Goal: Information Seeking & Learning: Learn about a topic

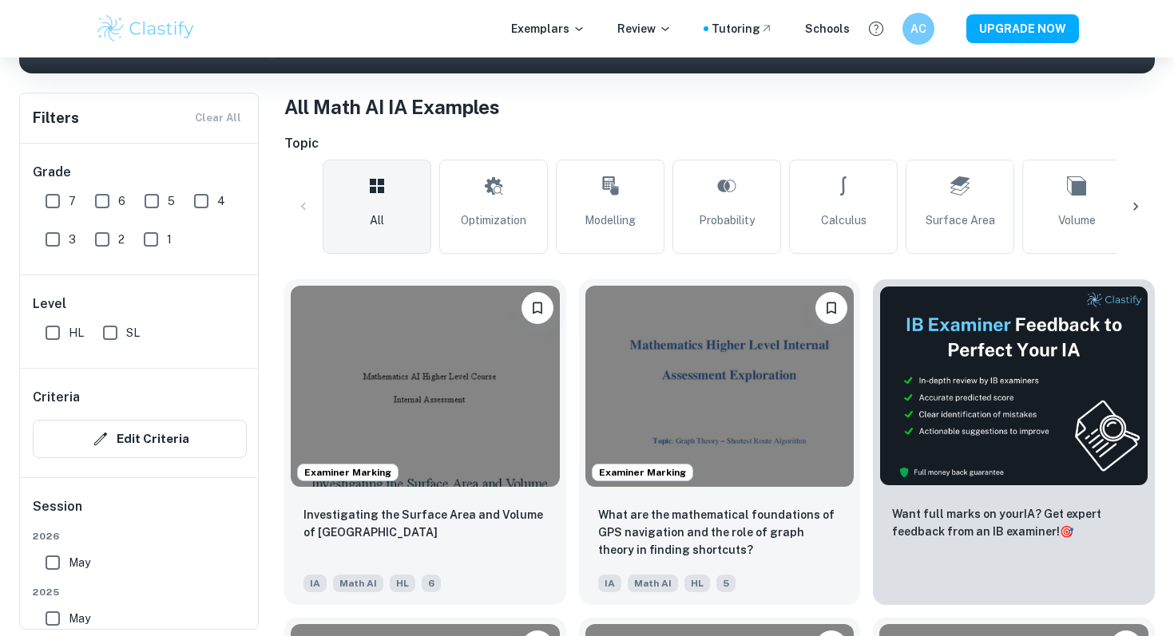
scroll to position [263, 0]
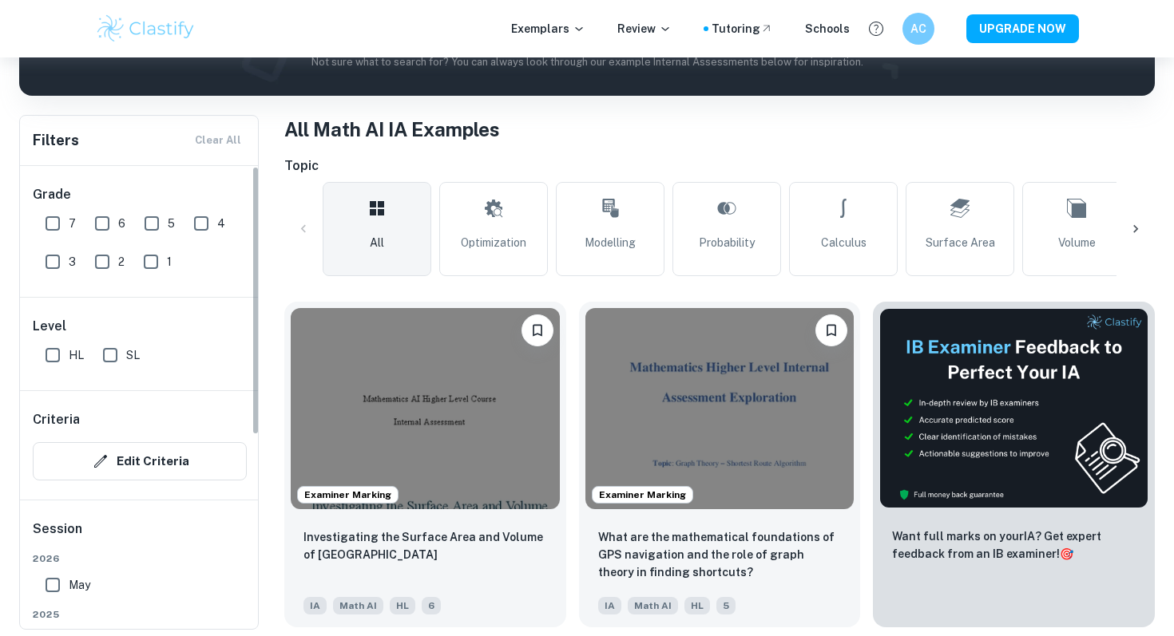
click at [55, 218] on input "7" at bounding box center [53, 224] width 32 height 32
checkbox input "true"
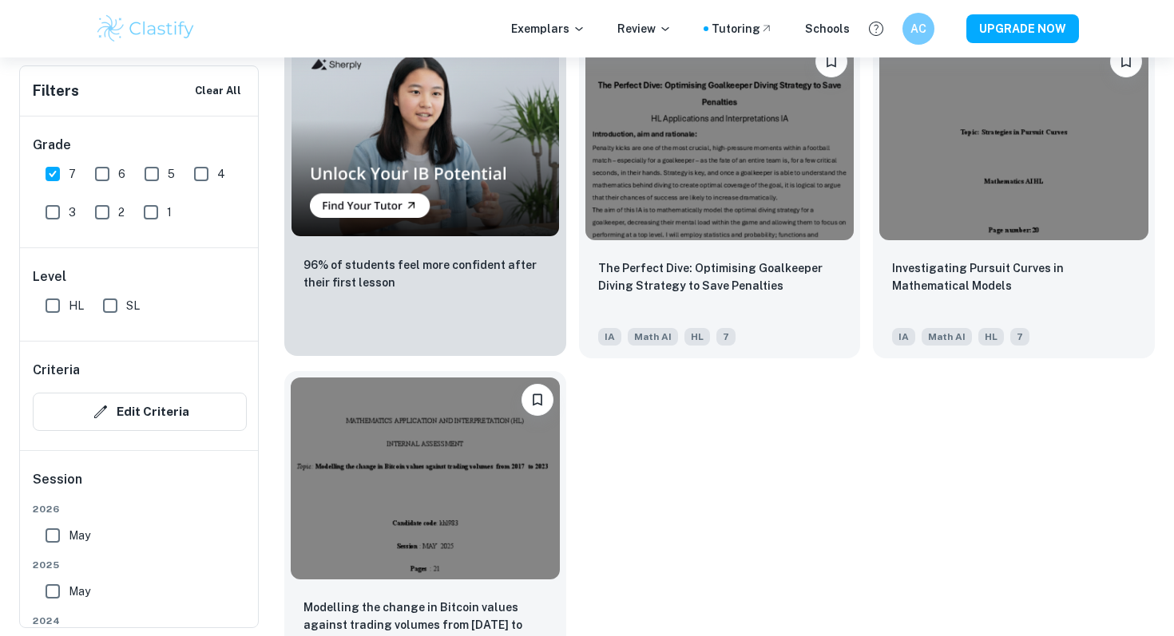
scroll to position [1310, 0]
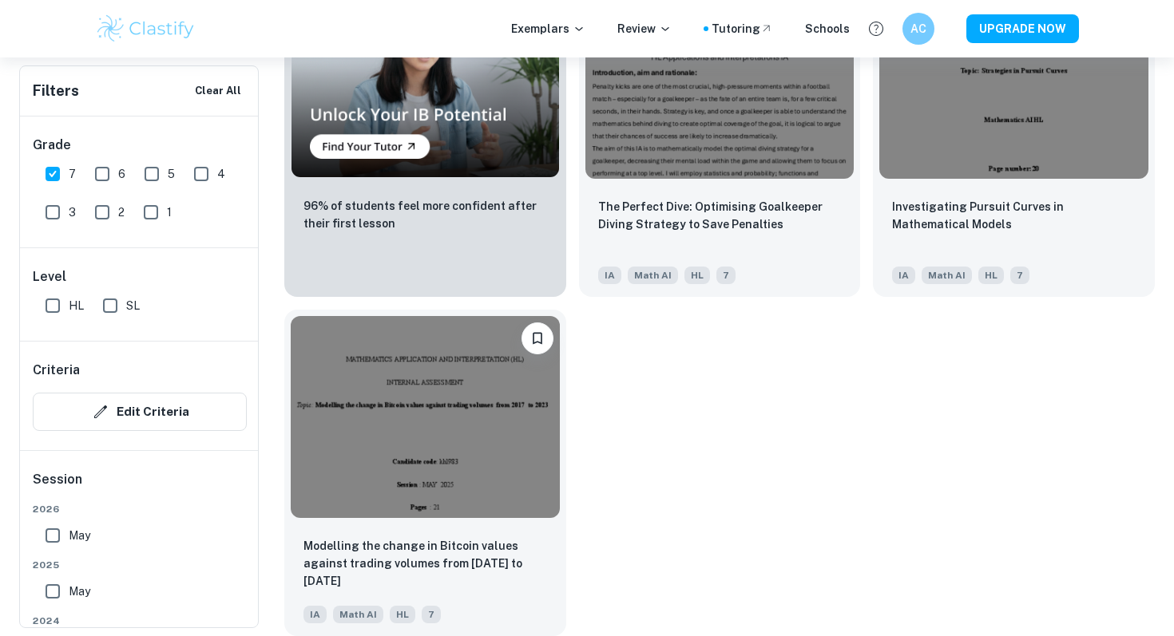
click at [118, 175] on span "6" at bounding box center [121, 174] width 7 height 18
click at [117, 175] on input "6" at bounding box center [102, 174] width 32 height 32
checkbox input "true"
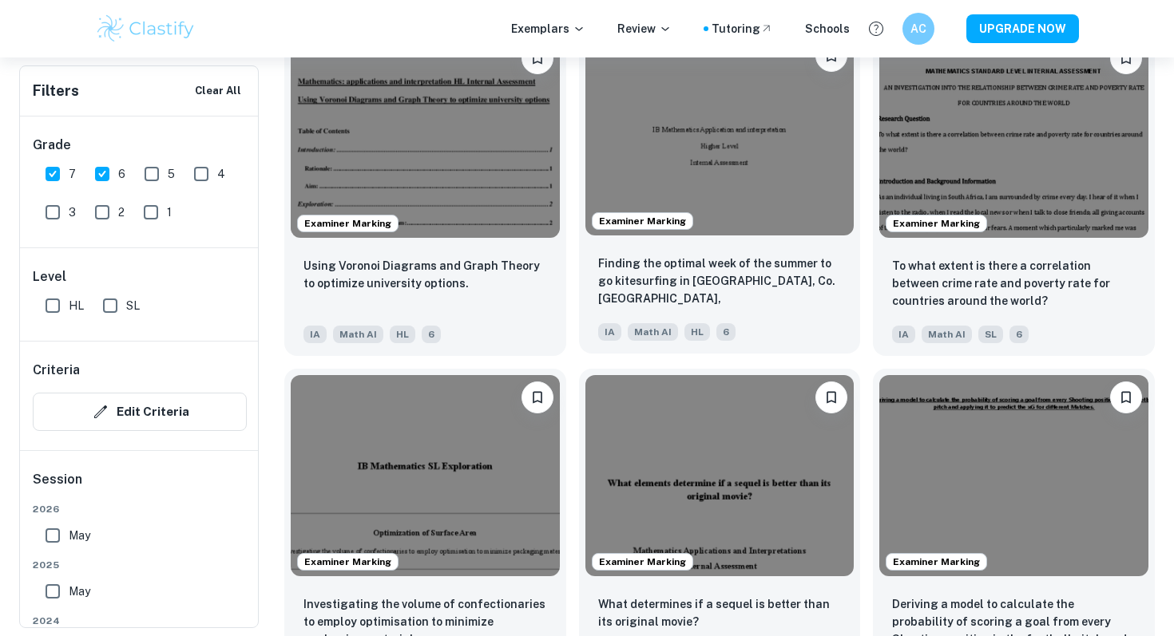
scroll to position [1601, 0]
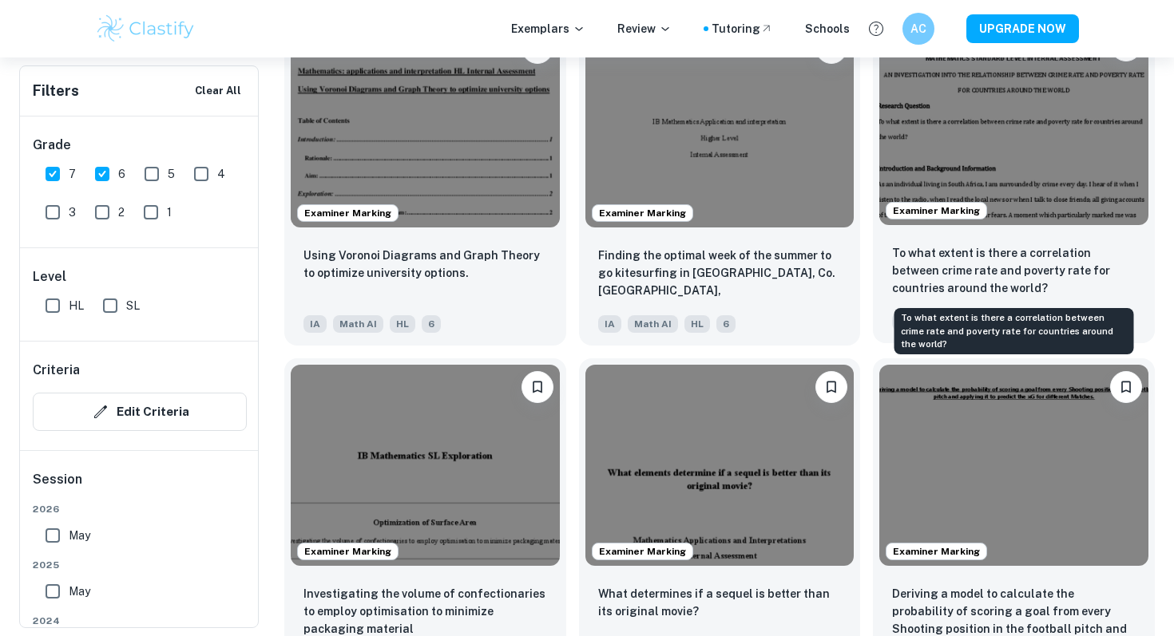
click at [1037, 263] on p "To what extent is there a correlation between crime rate and poverty rate for c…" at bounding box center [1013, 270] width 243 height 53
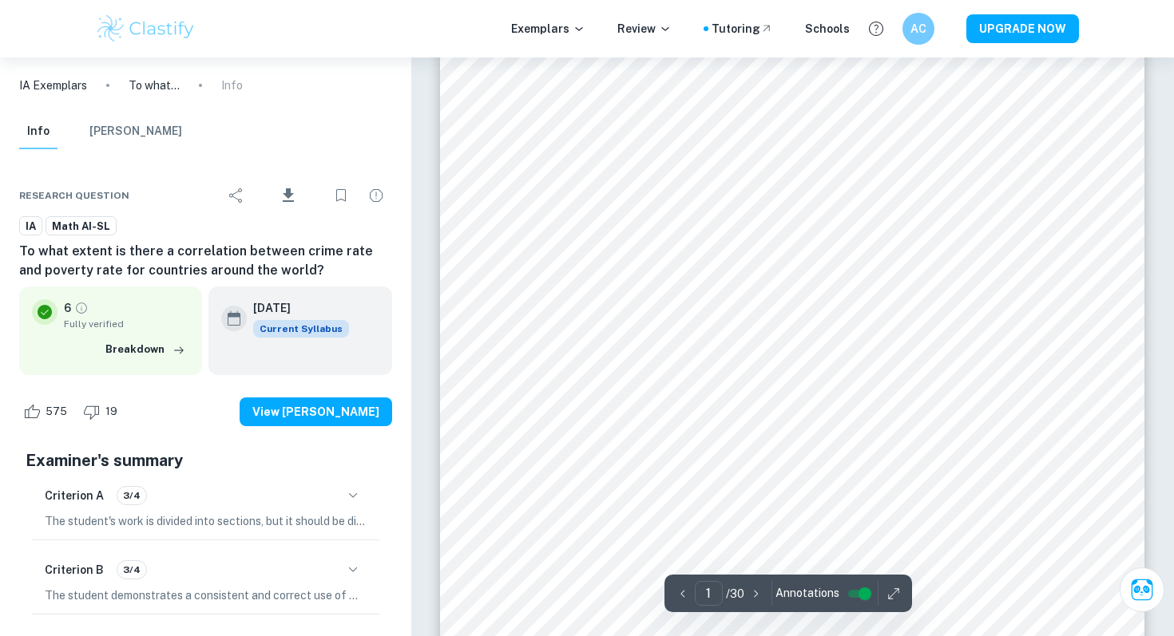
scroll to position [133, 0]
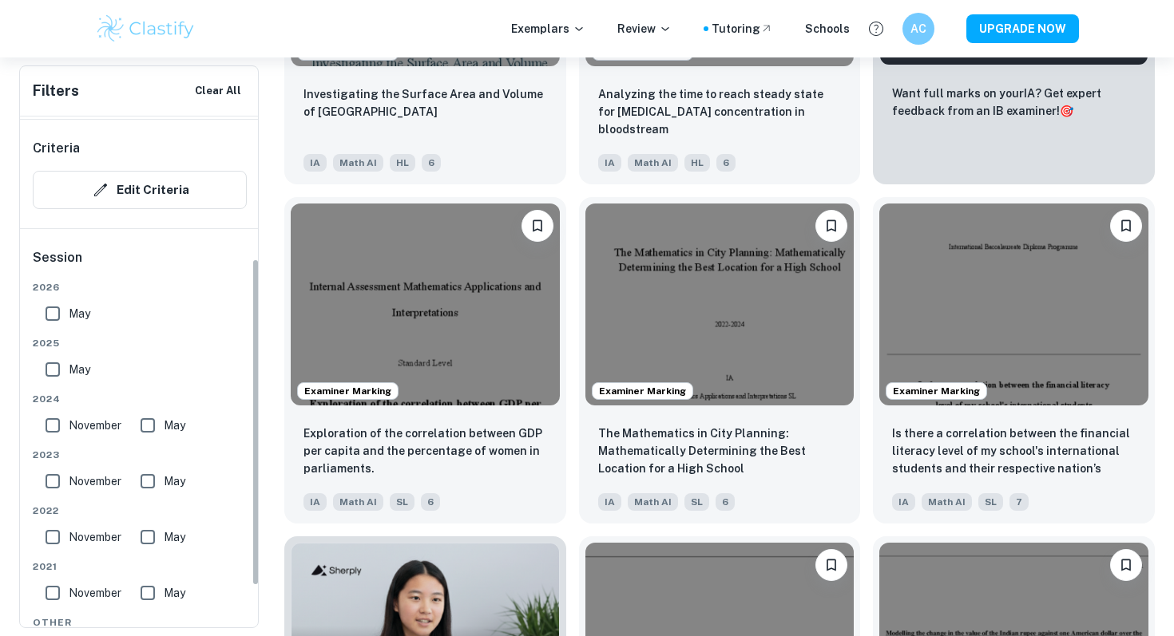
scroll to position [232, 0]
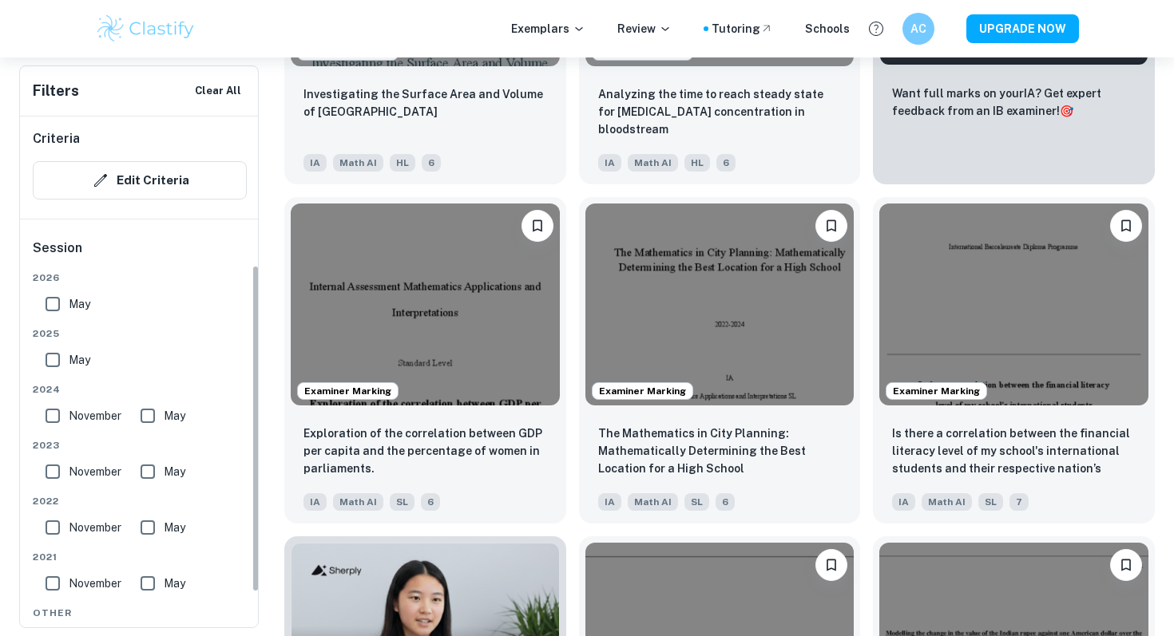
click at [56, 311] on input "May" at bounding box center [53, 304] width 32 height 32
checkbox input "true"
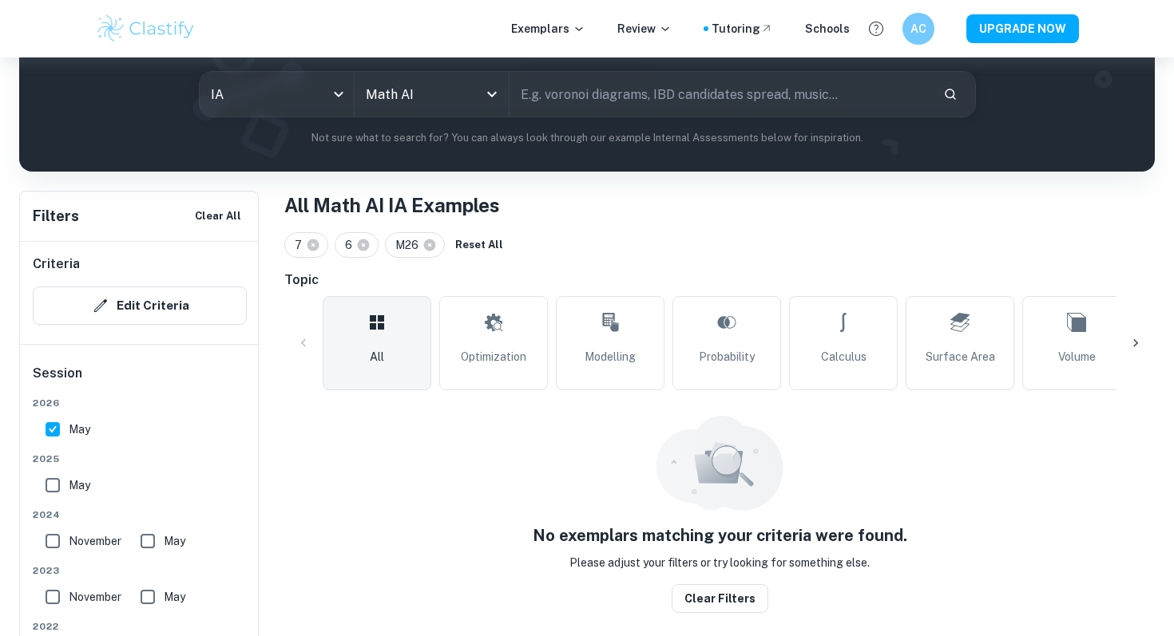
click at [55, 365] on h6 "Session" at bounding box center [140, 380] width 214 height 32
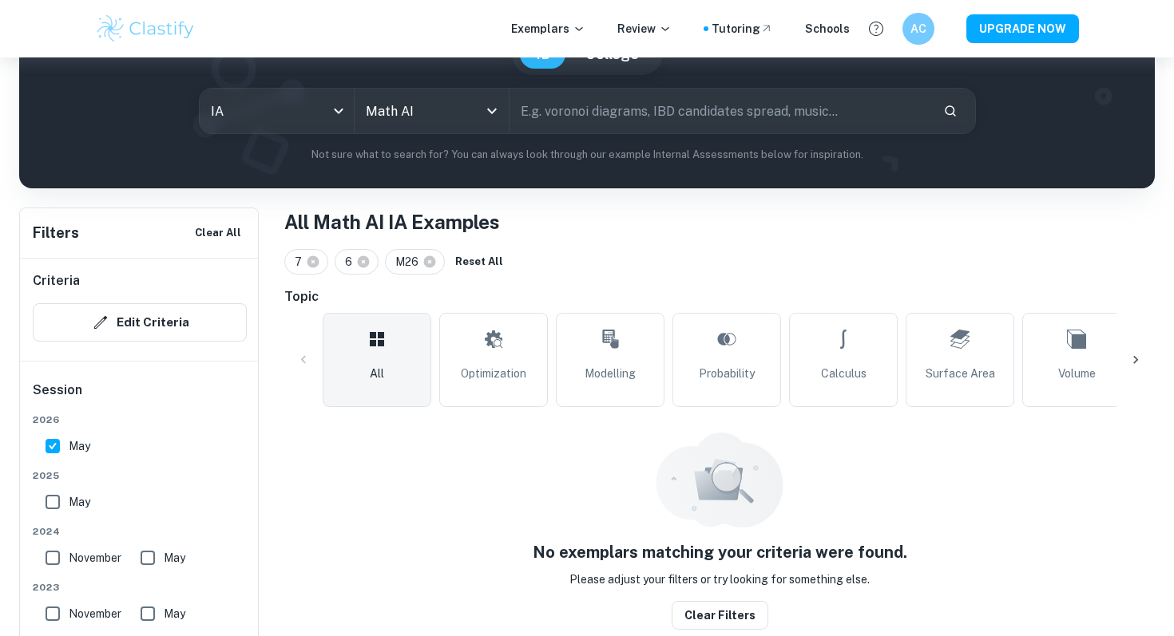
scroll to position [164, 0]
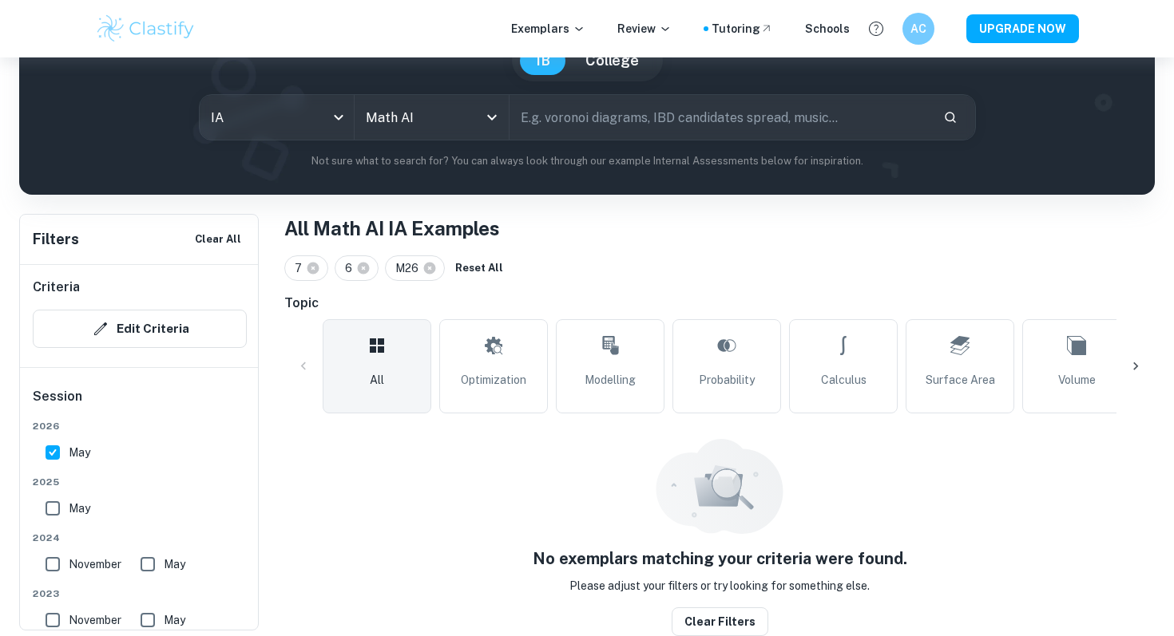
click at [50, 517] on input "May" at bounding box center [53, 509] width 32 height 32
checkbox input "true"
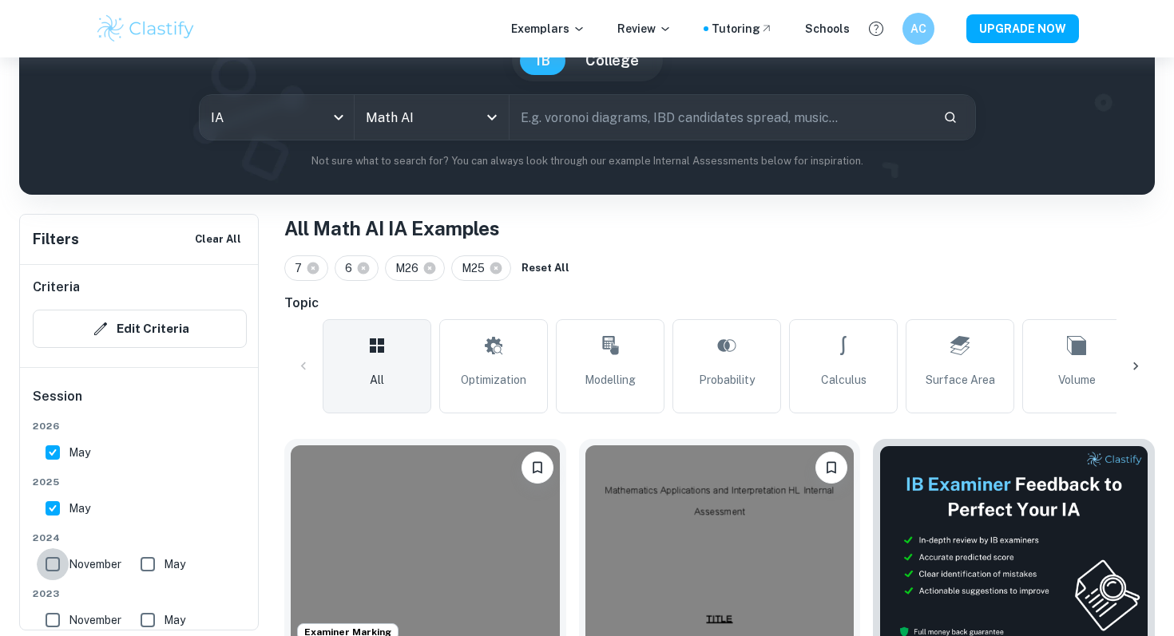
click at [53, 567] on input "November" at bounding box center [53, 564] width 32 height 32
checkbox input "true"
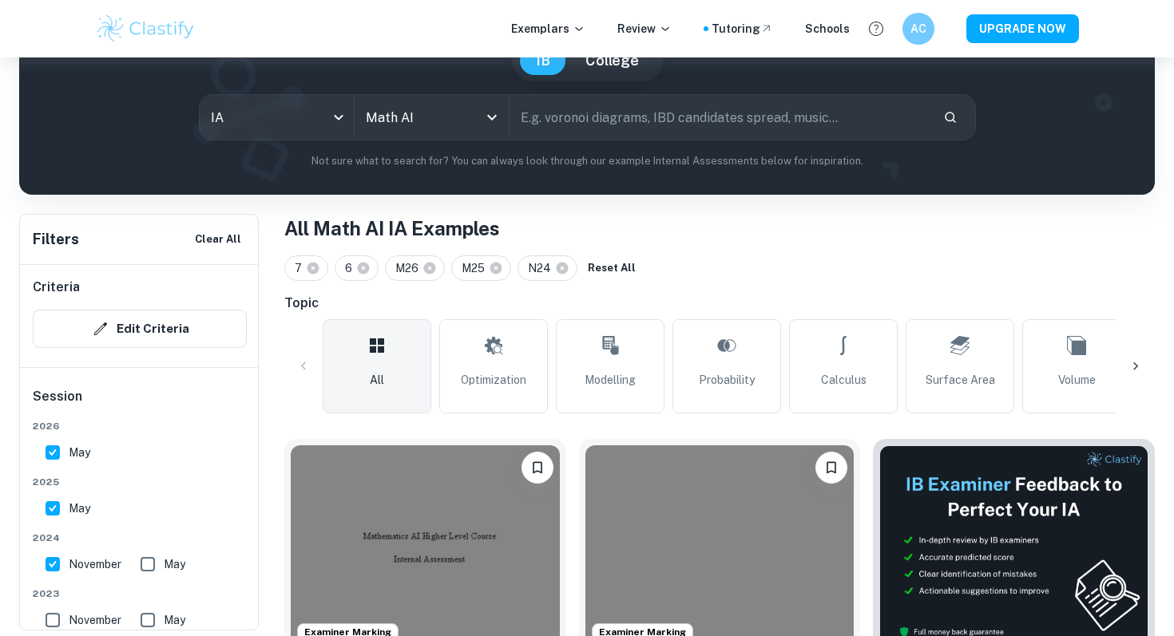
click at [144, 570] on input "May" at bounding box center [148, 564] width 32 height 32
checkbox input "true"
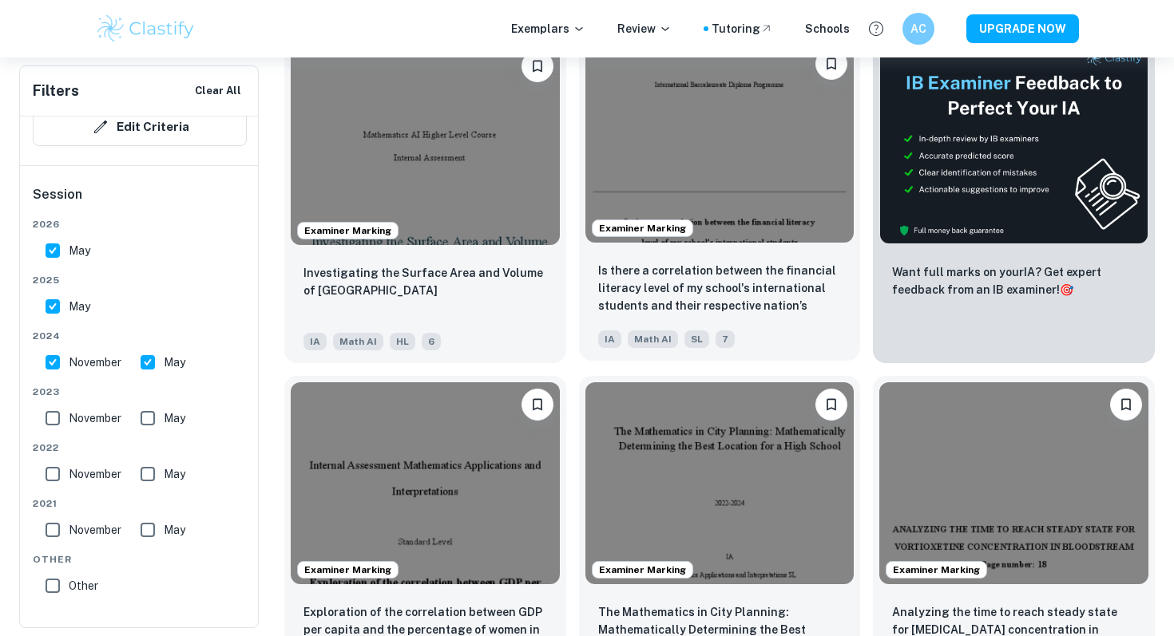
scroll to position [573, 0]
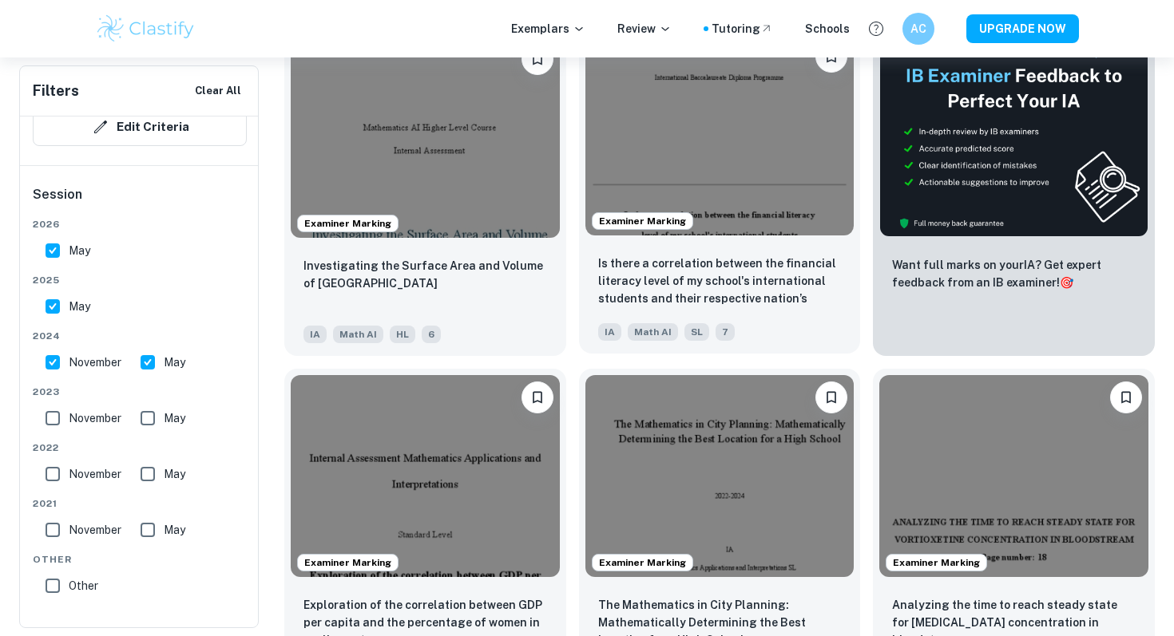
click at [705, 194] on img at bounding box center [719, 134] width 269 height 201
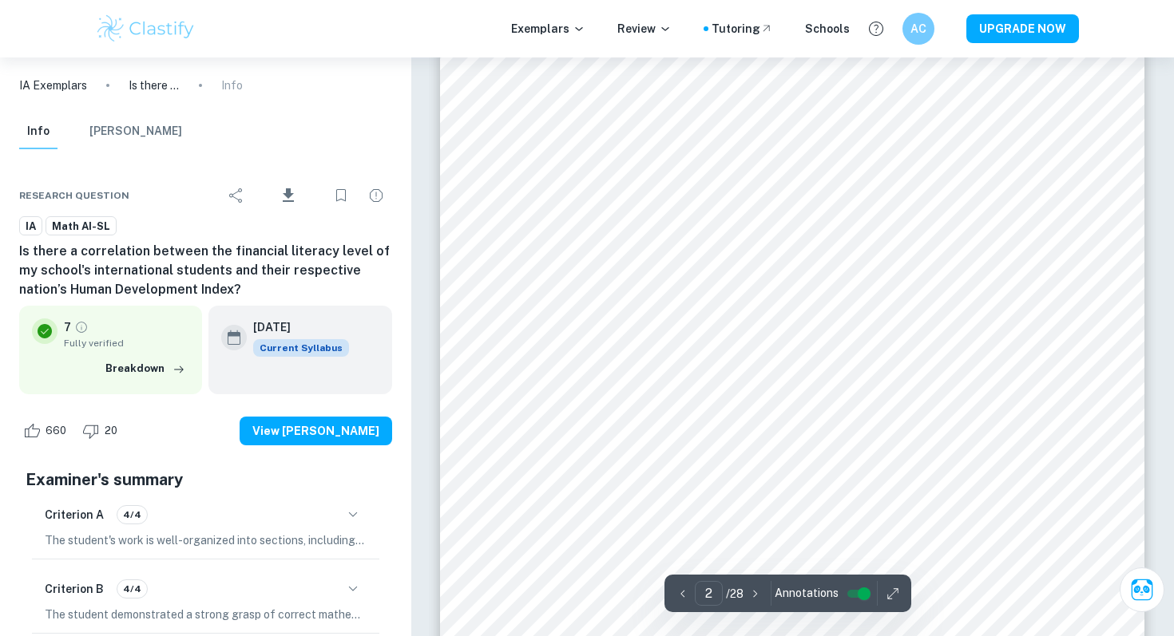
scroll to position [1107, 0]
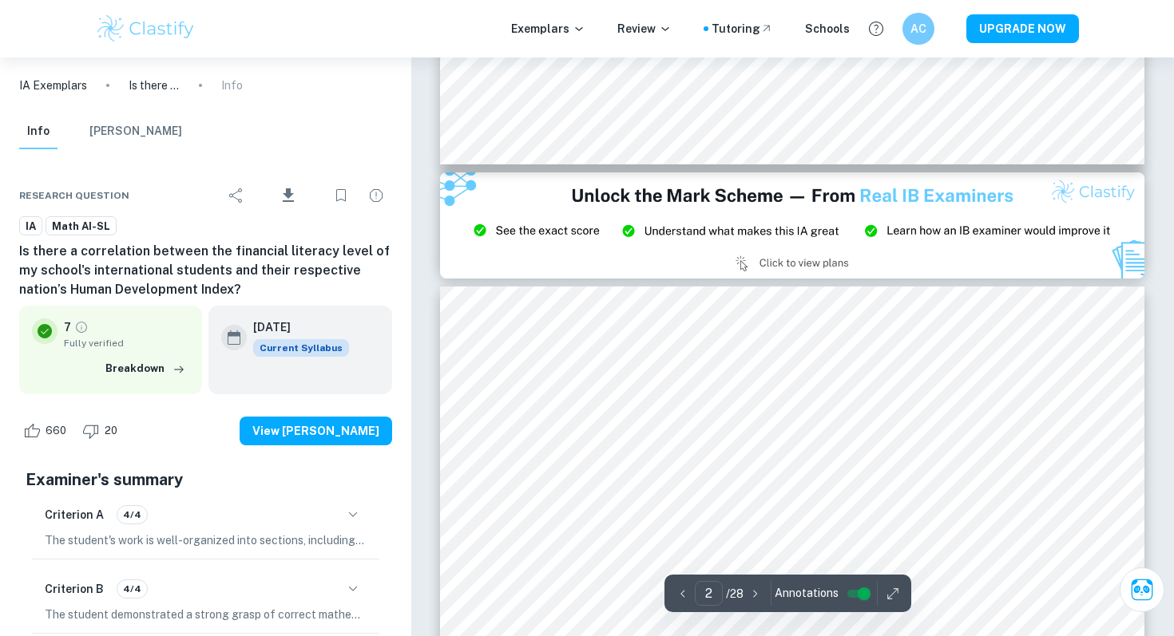
type input "3"
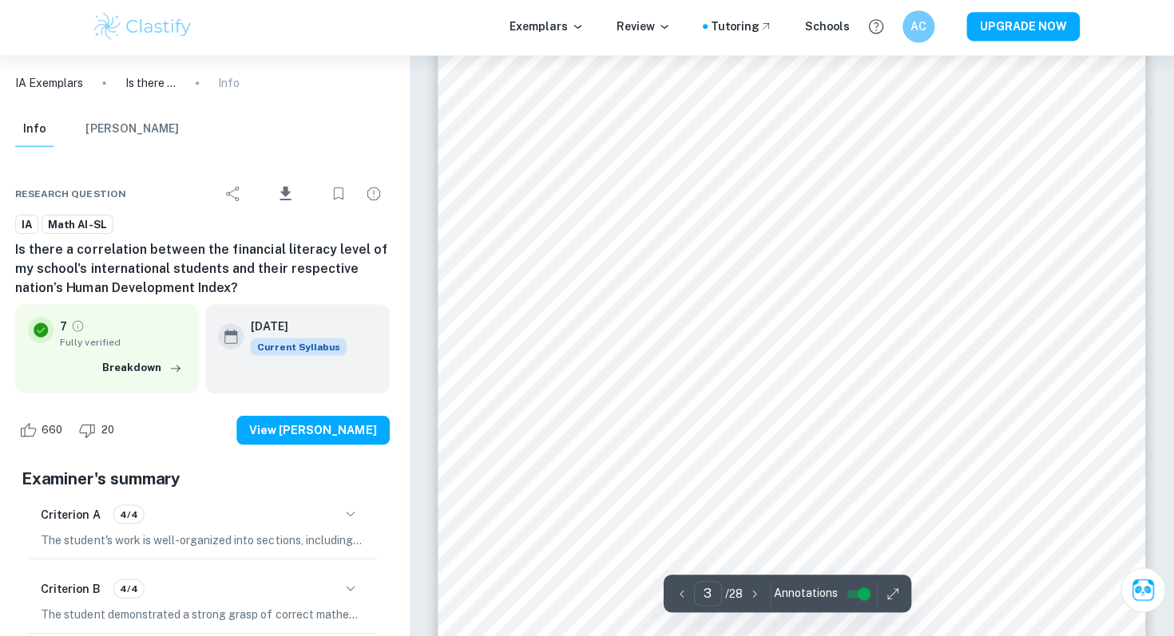
scroll to position [2159, 0]
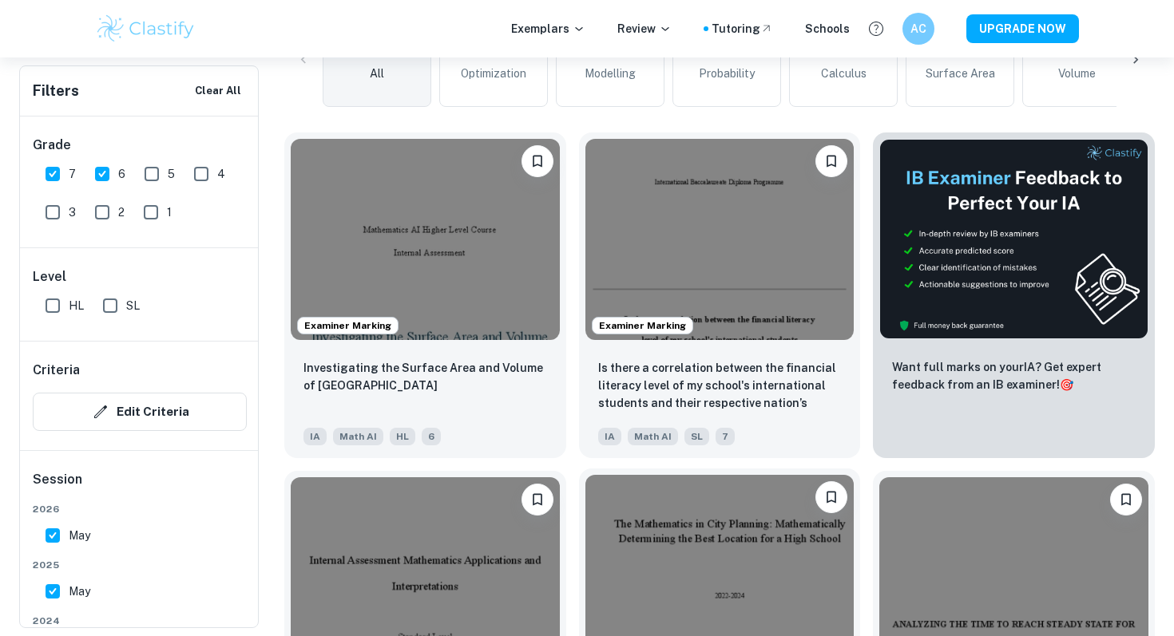
scroll to position [473, 0]
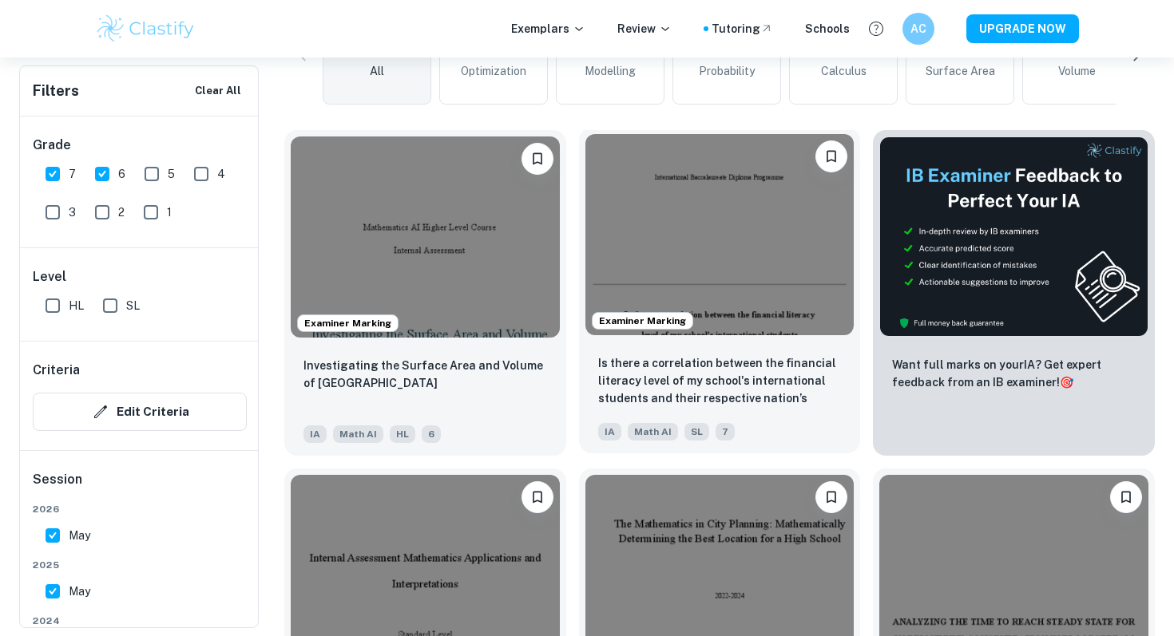
click at [739, 236] on img at bounding box center [719, 234] width 269 height 201
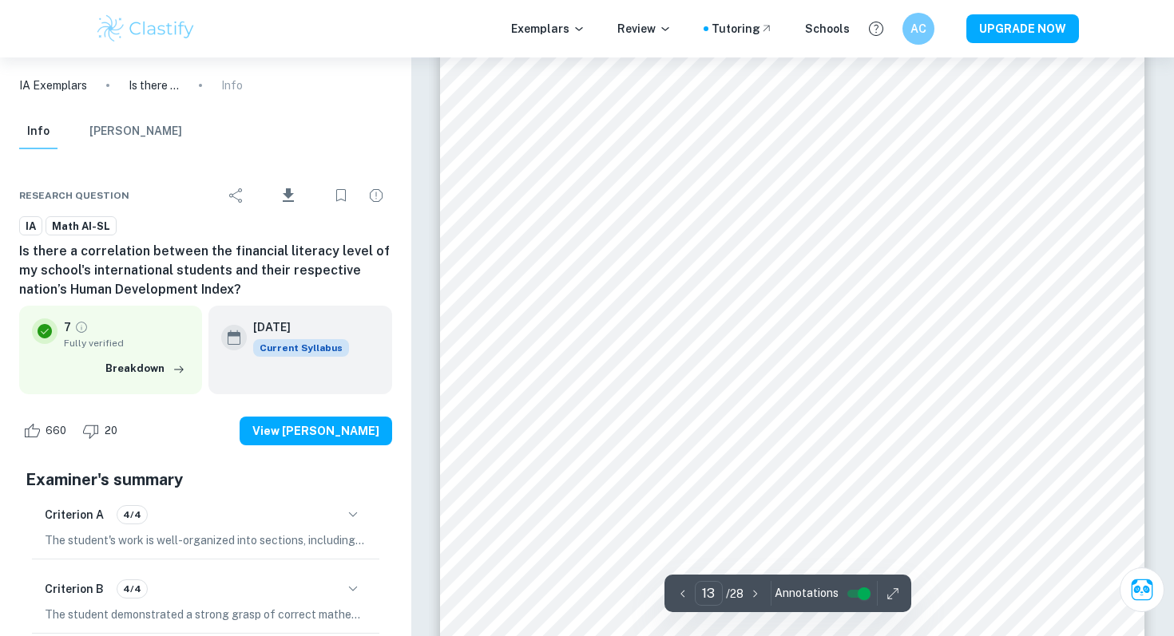
scroll to position [11412, 0]
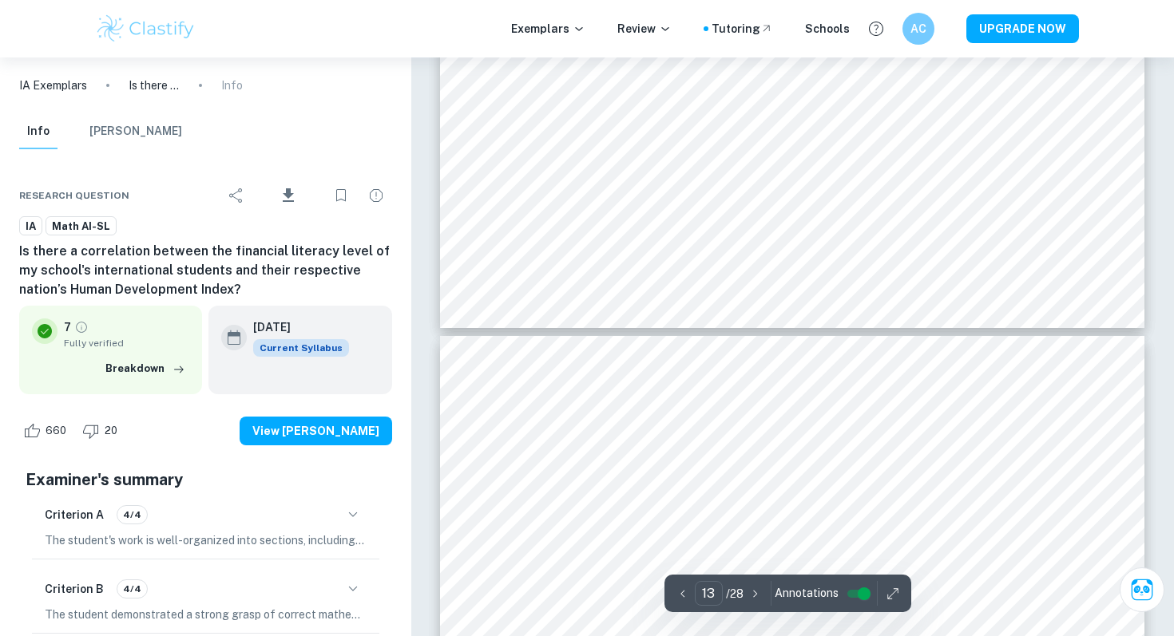
type input "14"
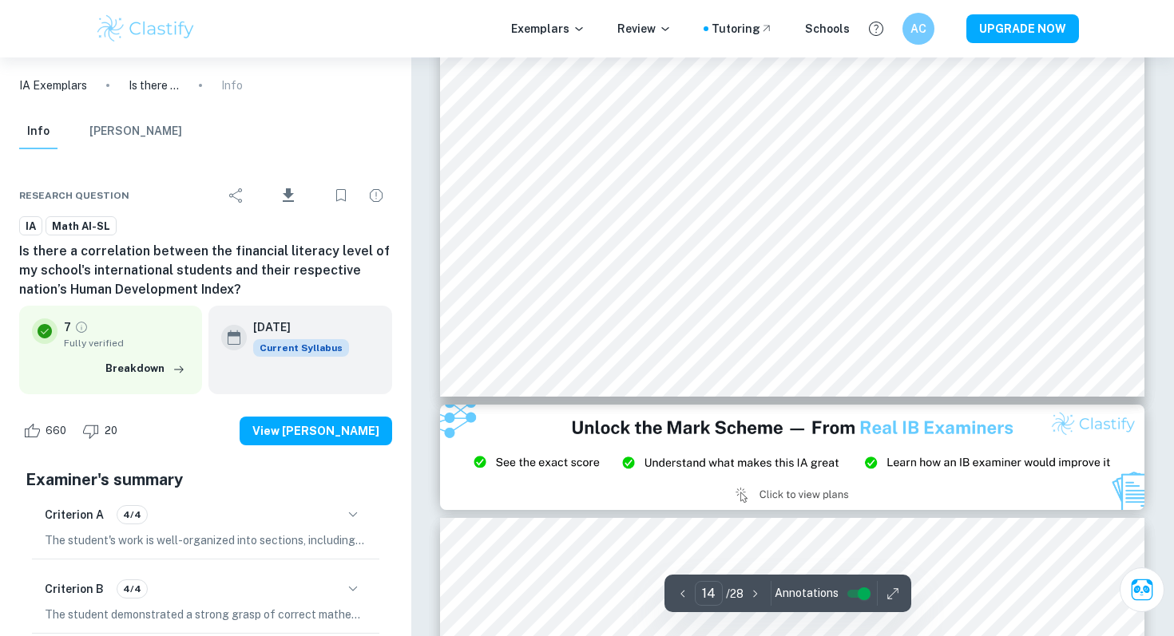
scroll to position [12882, 0]
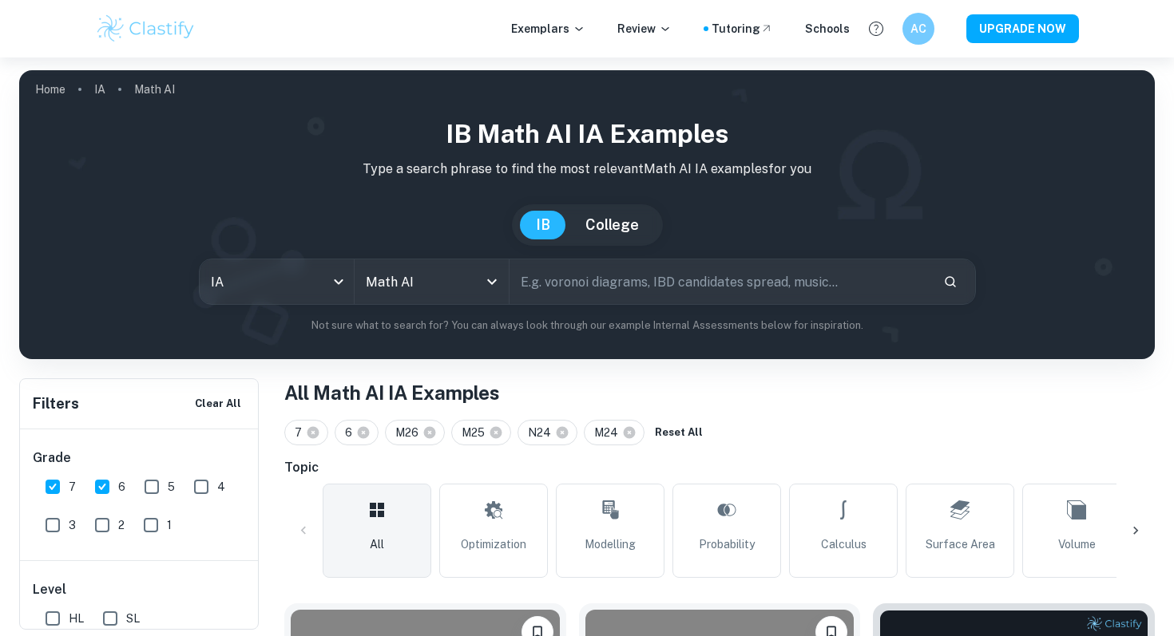
click at [582, 287] on input "text" at bounding box center [719, 281] width 421 height 45
type input "correlation"
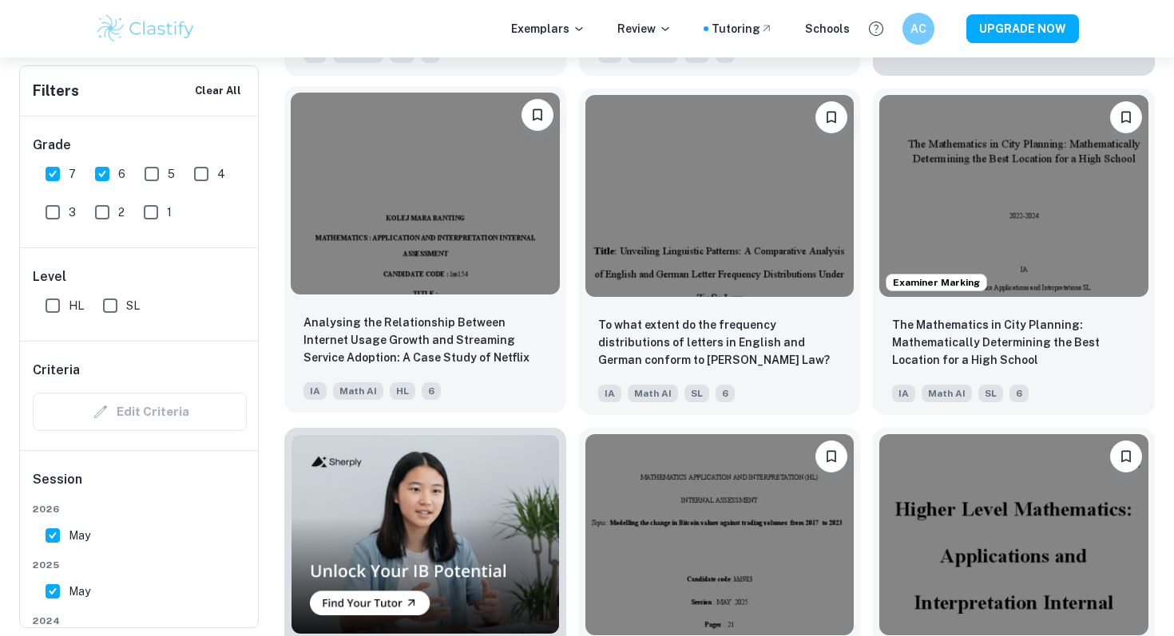
scroll to position [854, 0]
click at [455, 297] on div at bounding box center [425, 192] width 282 height 214
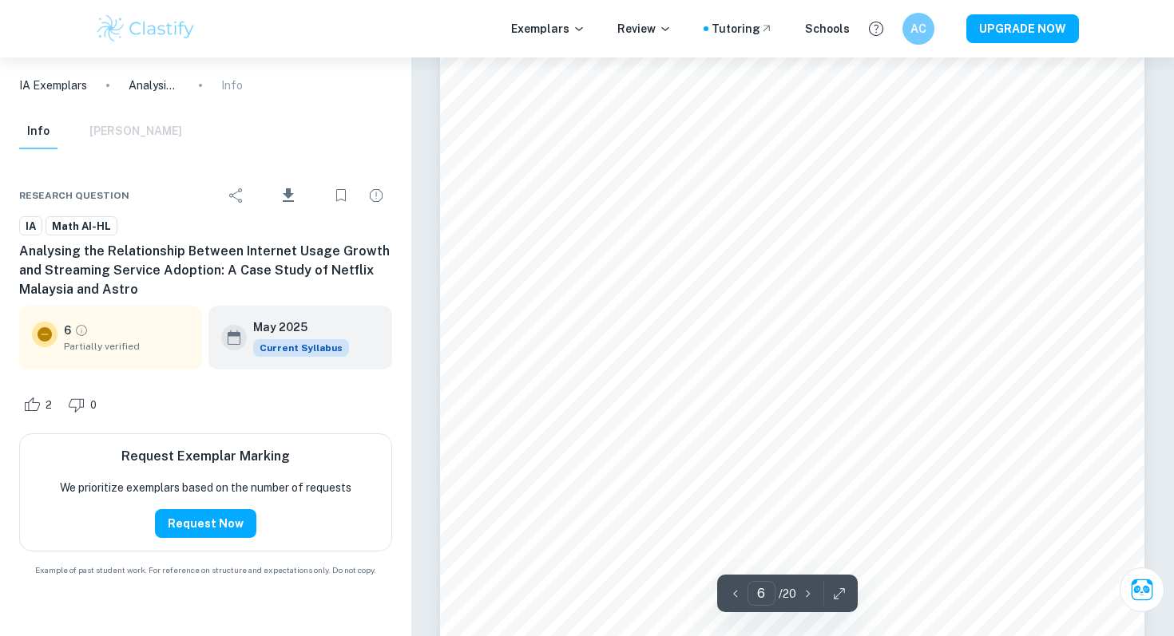
scroll to position [5439, 0]
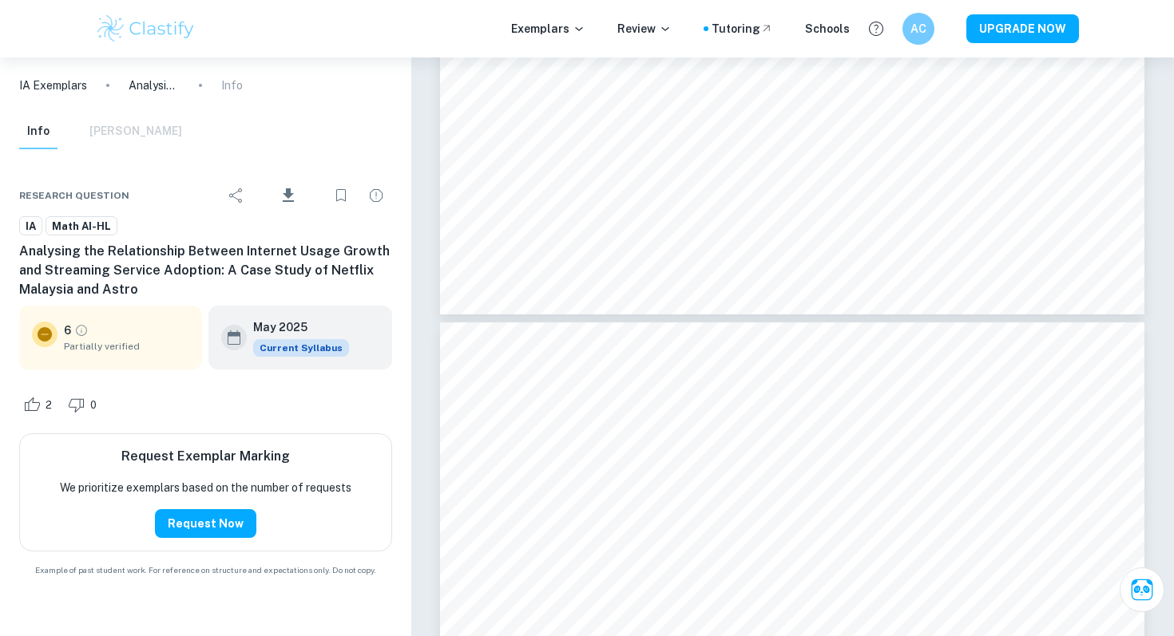
type input "7"
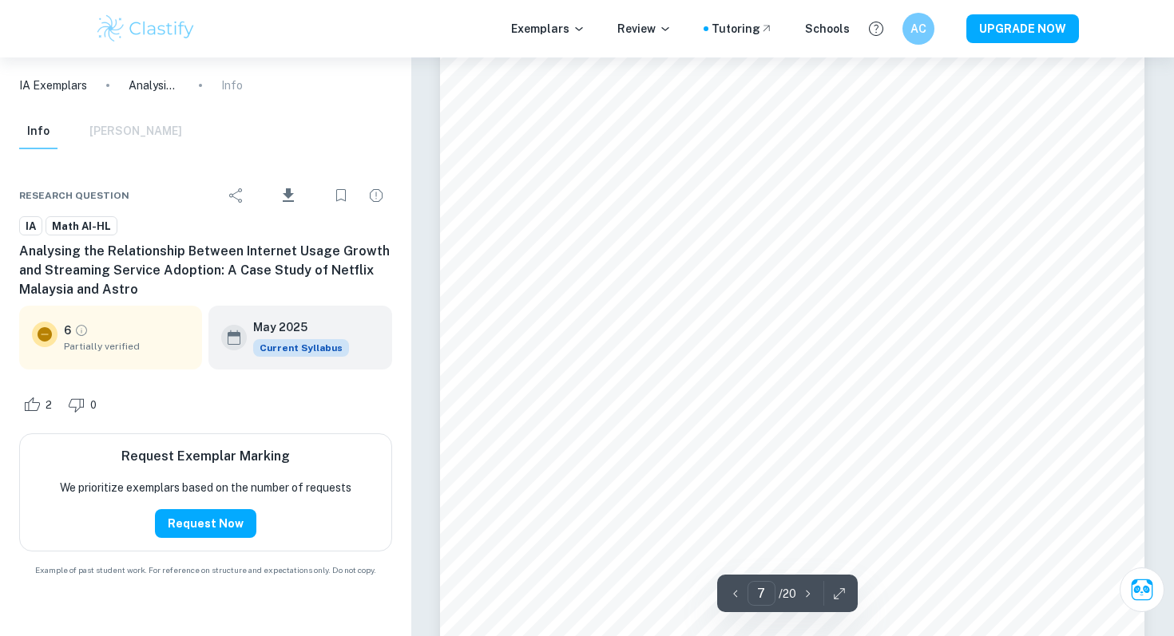
scroll to position [6626, 0]
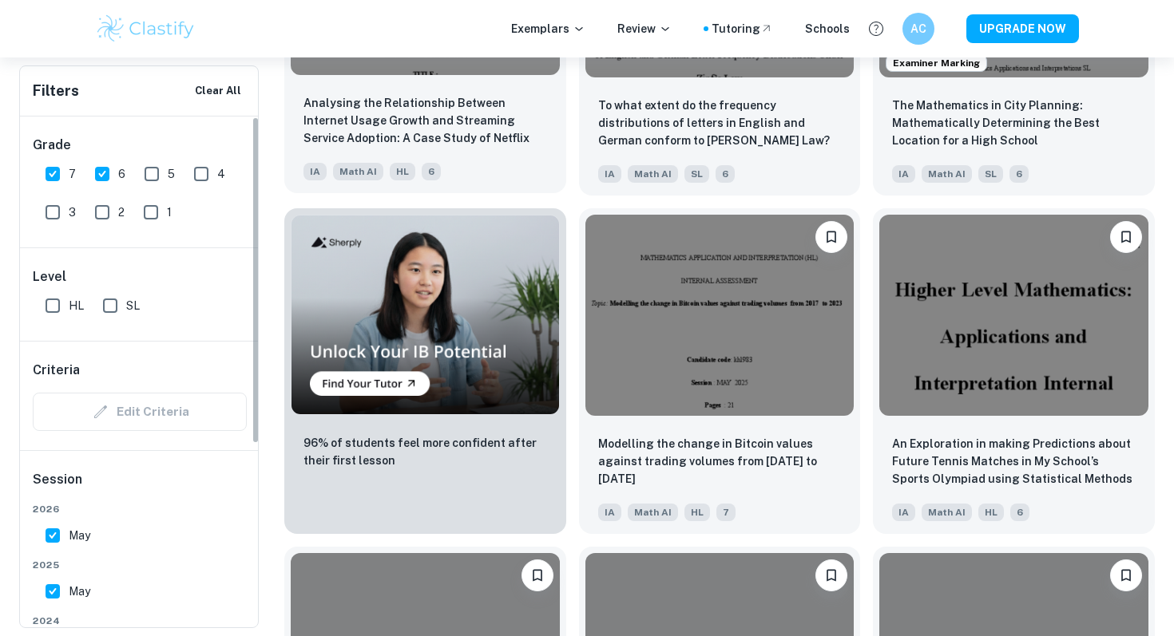
scroll to position [1075, 0]
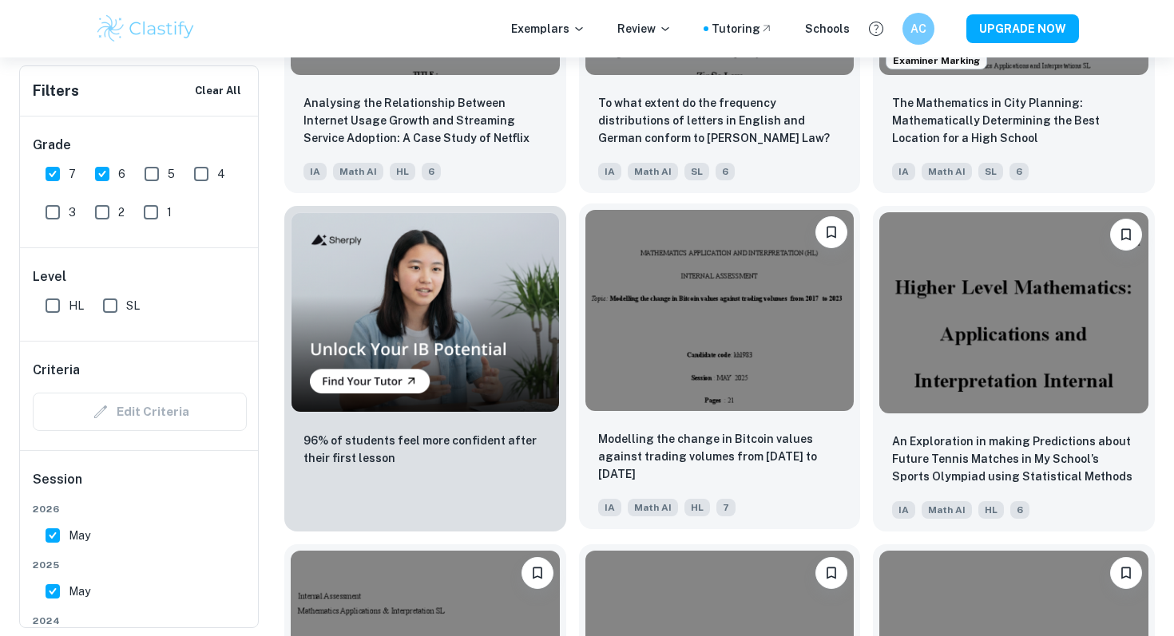
click at [715, 374] on img at bounding box center [719, 310] width 269 height 201
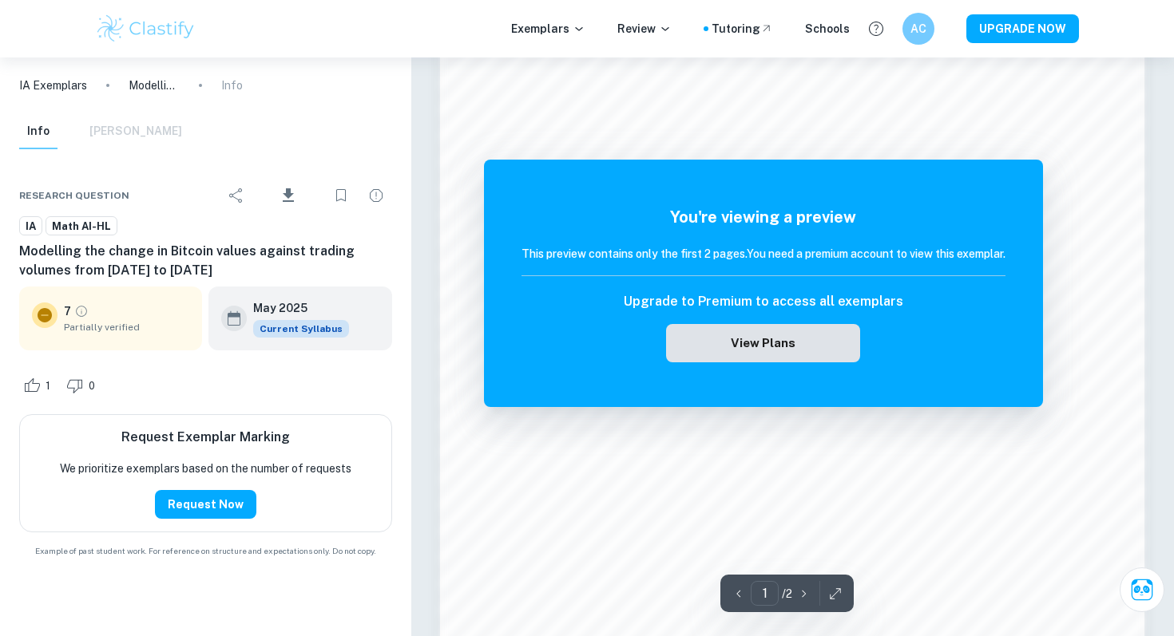
scroll to position [1190, 0]
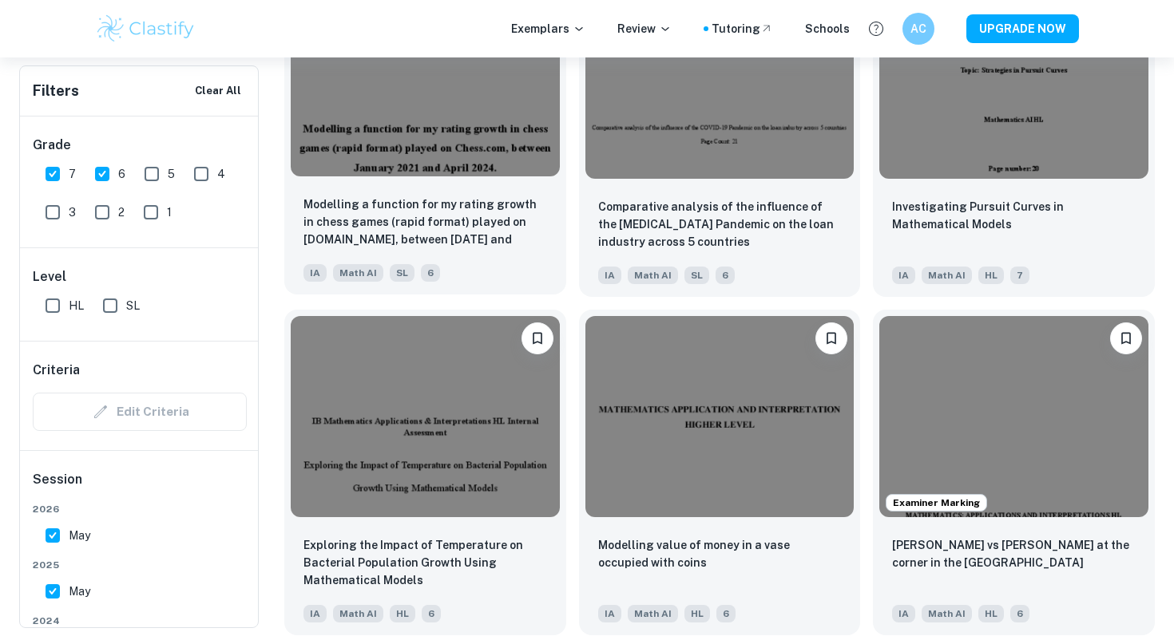
scroll to position [1650, 0]
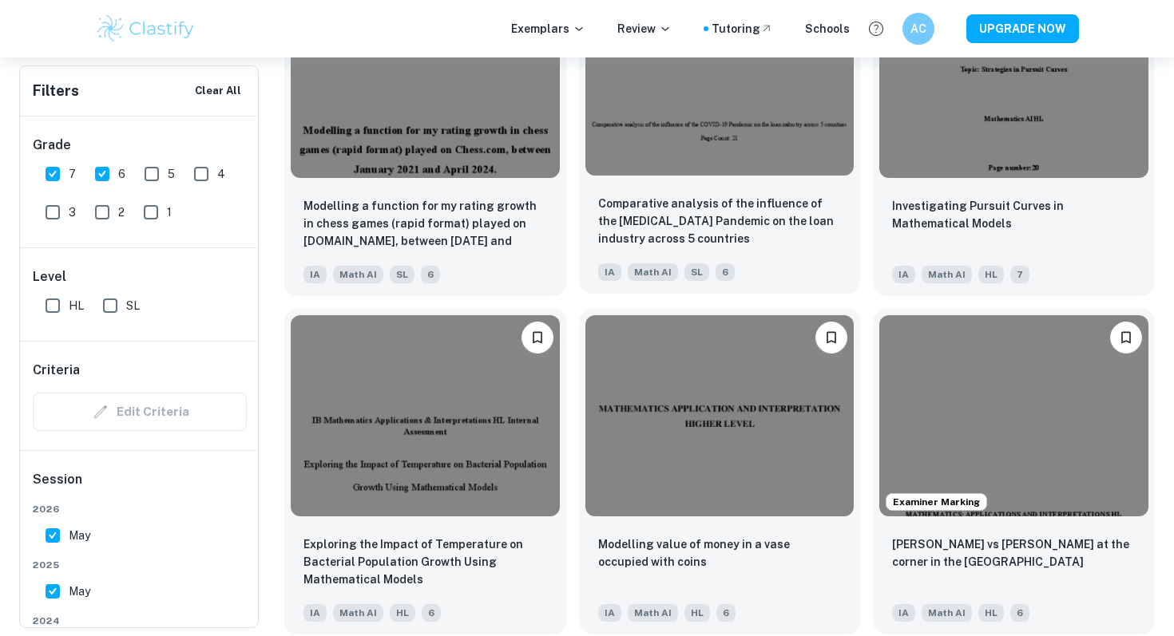
click at [666, 176] on div at bounding box center [720, 74] width 282 height 214
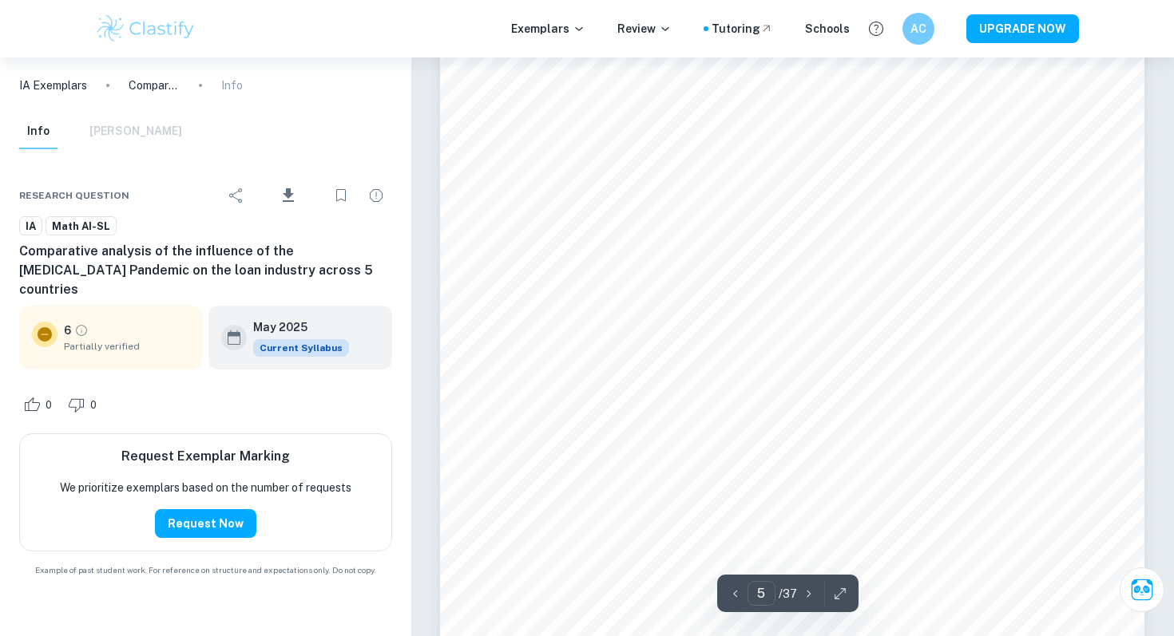
scroll to position [4194, 0]
type input "6"
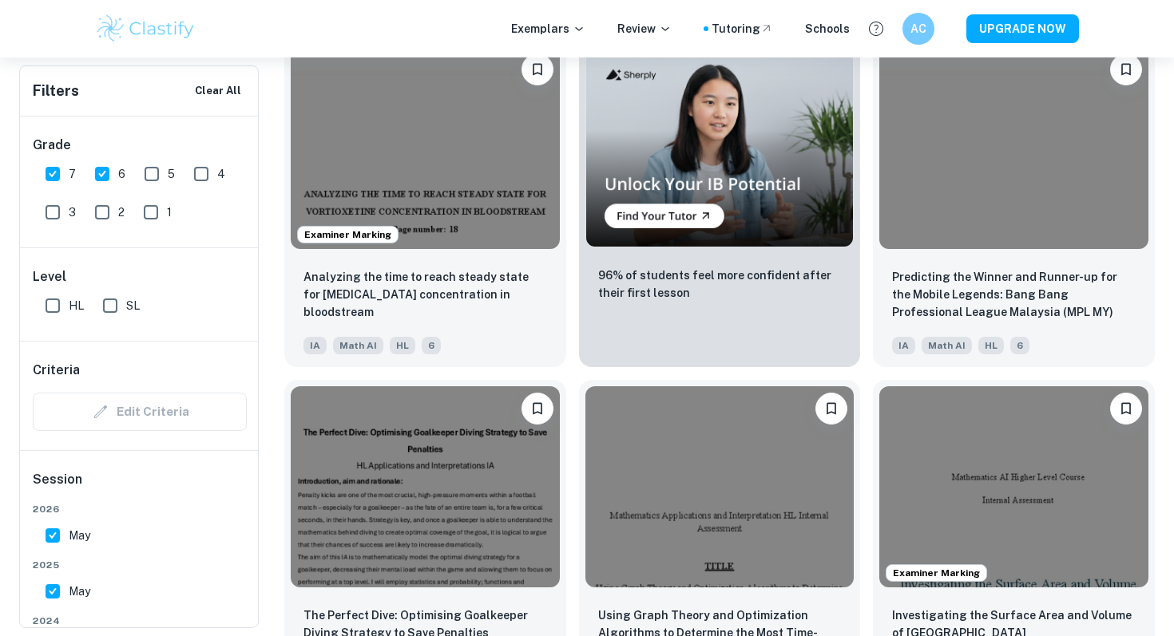
scroll to position [3004, 0]
